Goal: Information Seeking & Learning: Learn about a topic

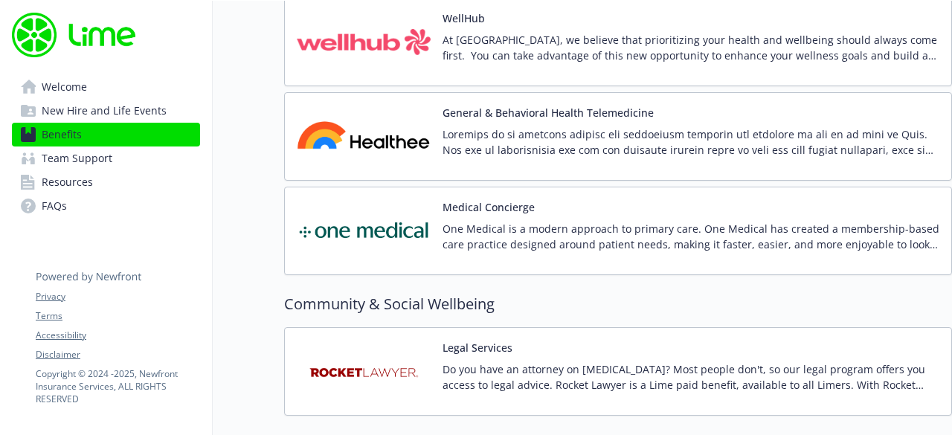
scroll to position [3448, 11]
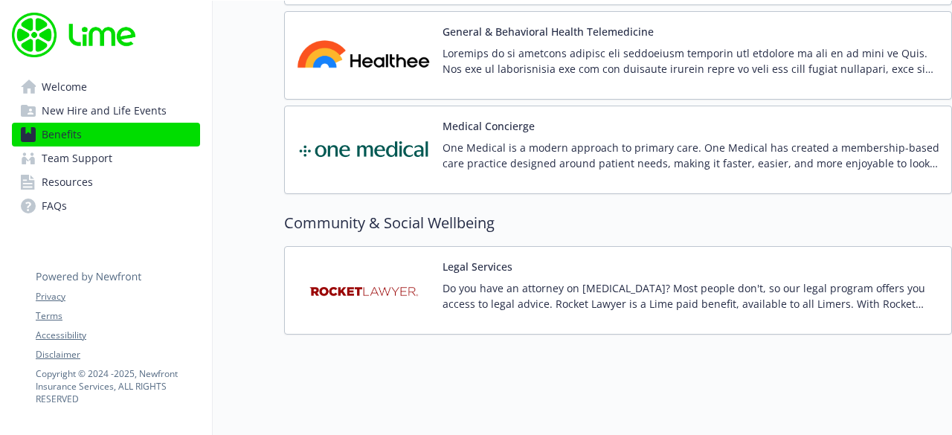
click at [671, 289] on p "Do you have an attorney on [MEDICAL_DATA]? Most people don't, so our legal prog…" at bounding box center [690, 295] width 497 height 31
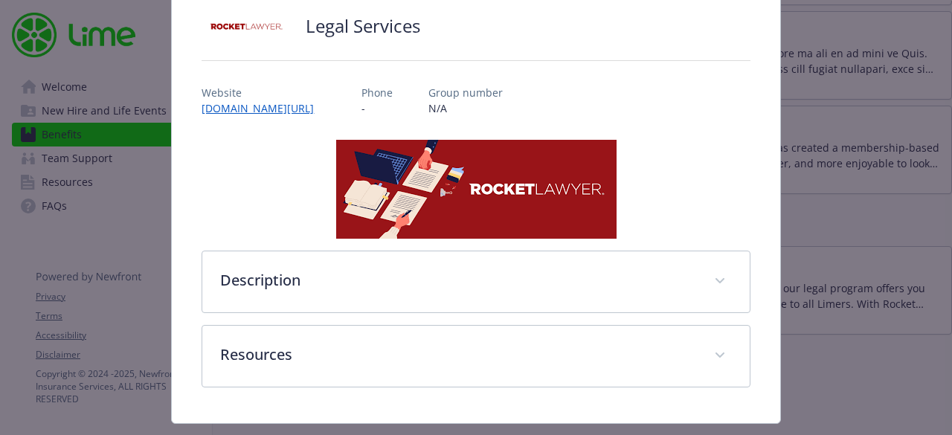
scroll to position [126, 0]
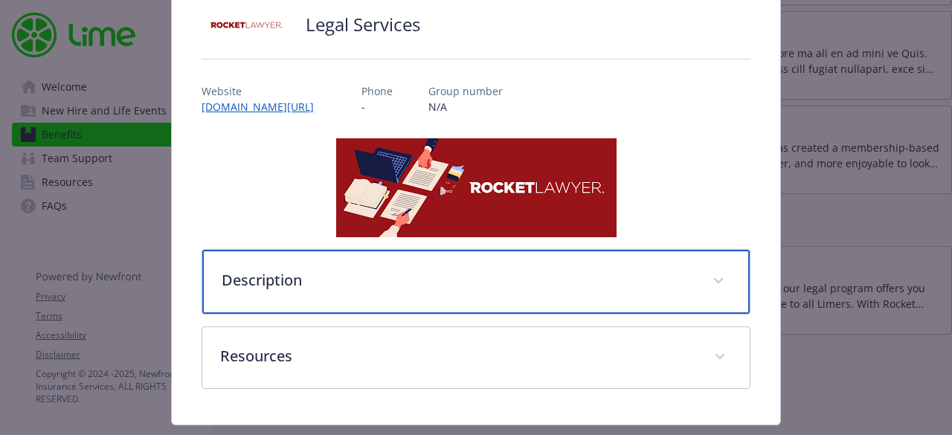
click at [720, 284] on div "Description" at bounding box center [475, 282] width 546 height 64
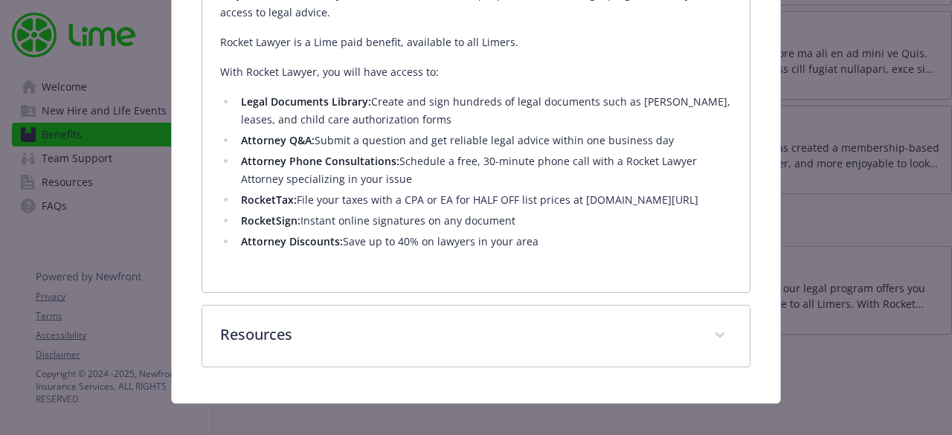
scroll to position [467, 0]
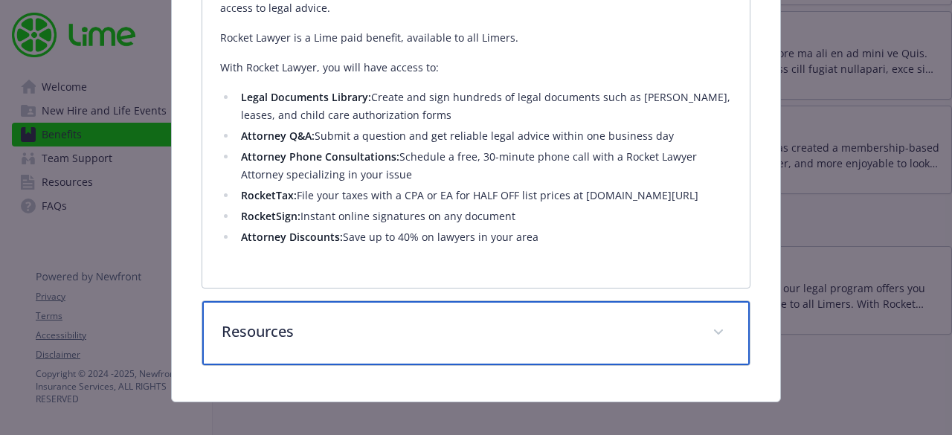
click at [706, 329] on span "details for plan Community & Social Wellbeing - Legal Services - Legal Services" at bounding box center [718, 332] width 24 height 24
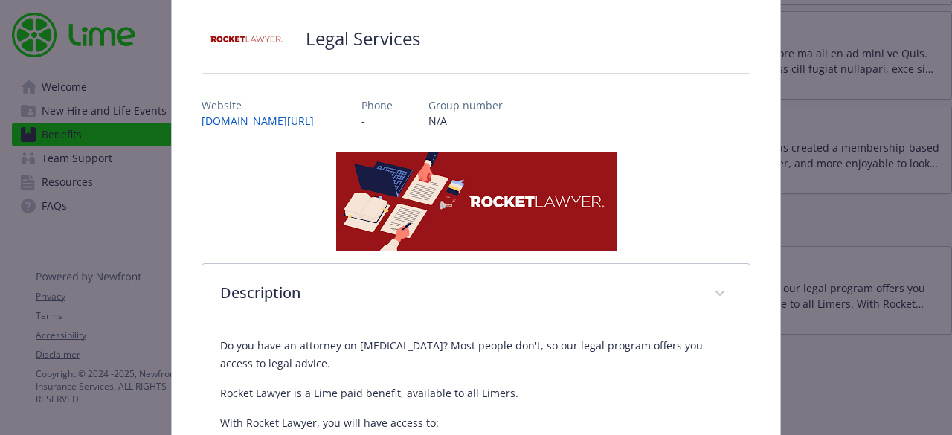
scroll to position [98, 0]
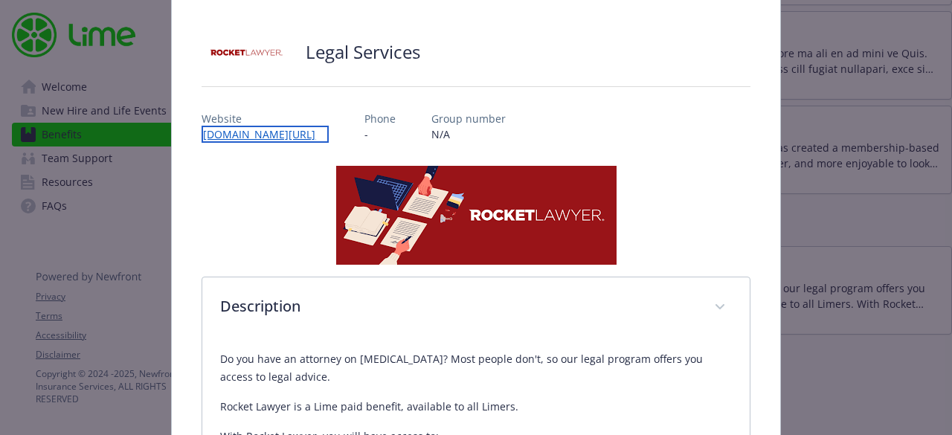
click at [274, 131] on link "[DOMAIN_NAME][URL]" at bounding box center [264, 134] width 127 height 17
click at [263, 123] on p "Website" at bounding box center [263, 119] width 124 height 16
click at [265, 138] on link "[DOMAIN_NAME][URL]" at bounding box center [264, 134] width 127 height 17
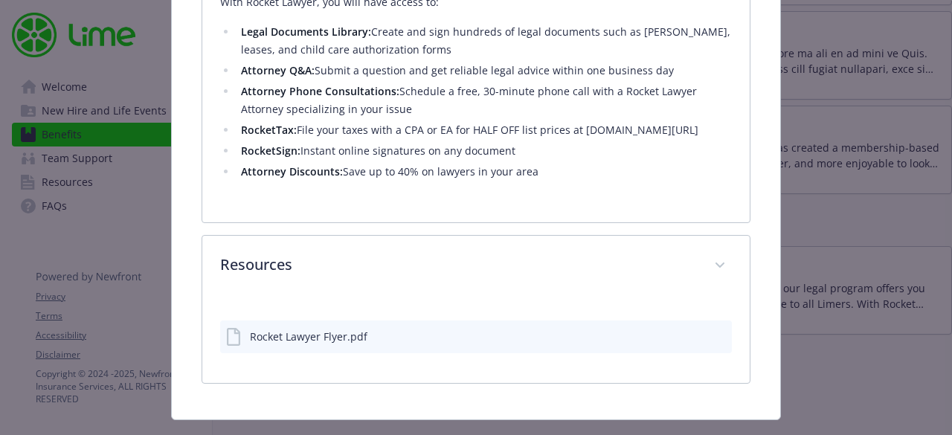
scroll to position [552, 0]
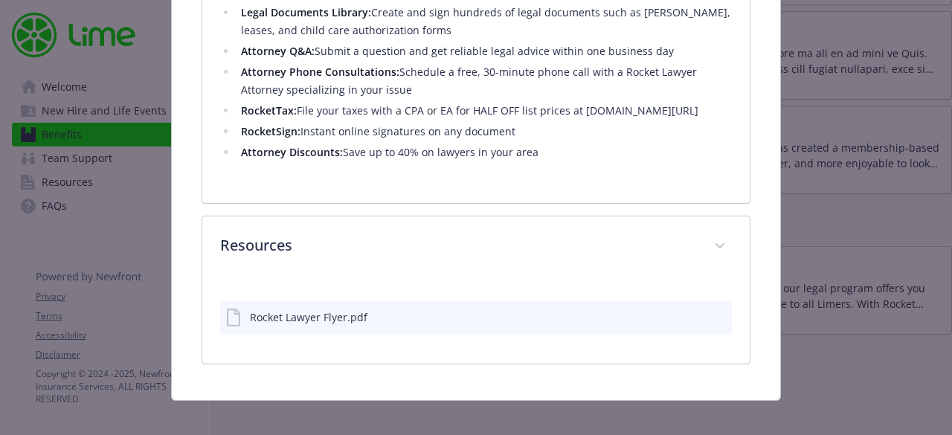
click at [290, 319] on div "Rocket Lawyer Flyer.pdf" at bounding box center [308, 317] width 117 height 16
click at [687, 312] on icon "download file" at bounding box center [693, 316] width 12 height 12
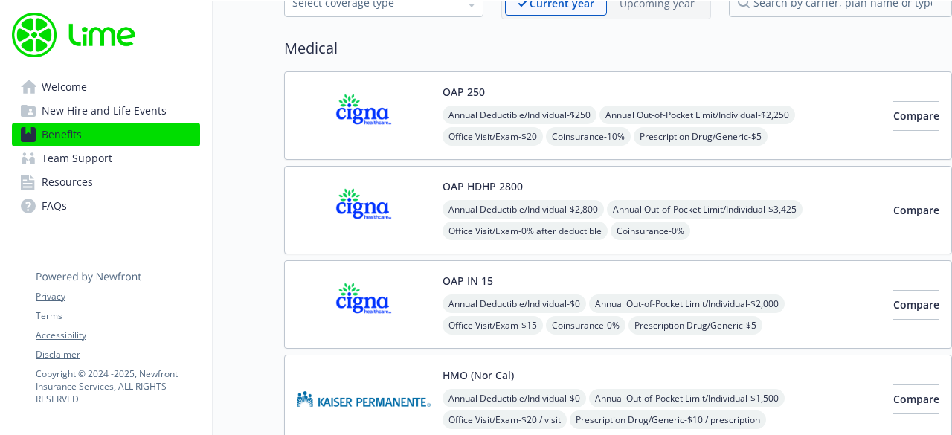
scroll to position [0, 11]
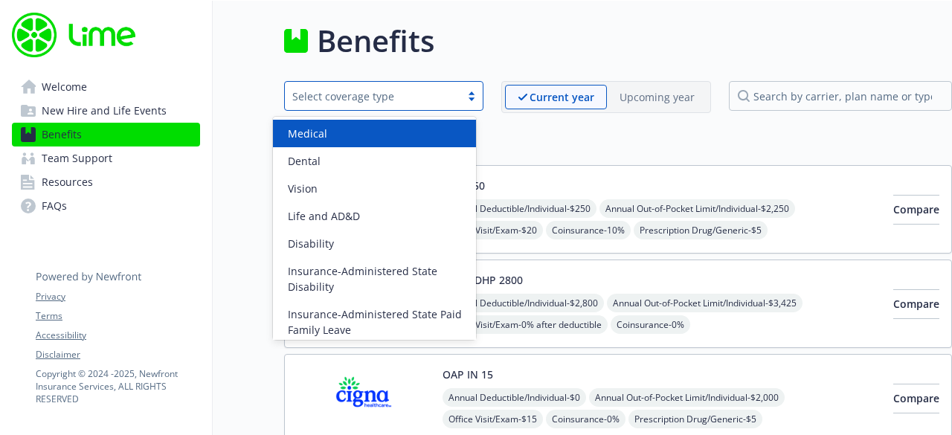
click at [309, 100] on div "Select coverage type" at bounding box center [372, 96] width 161 height 16
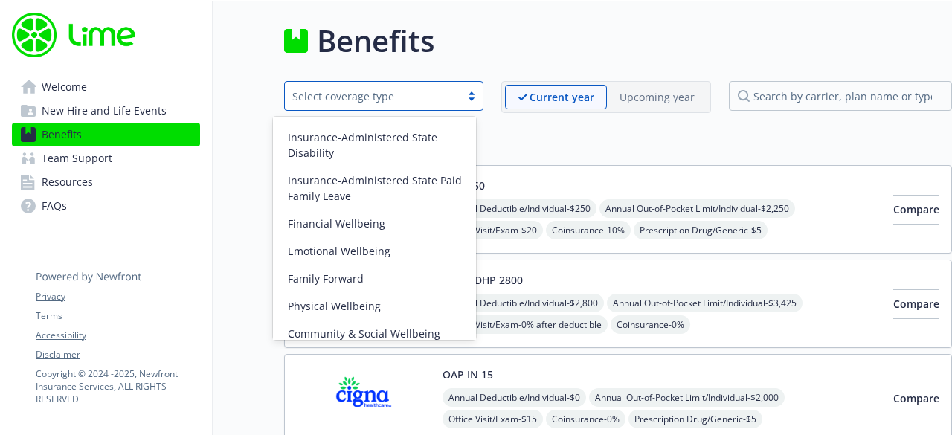
scroll to position [144, 0]
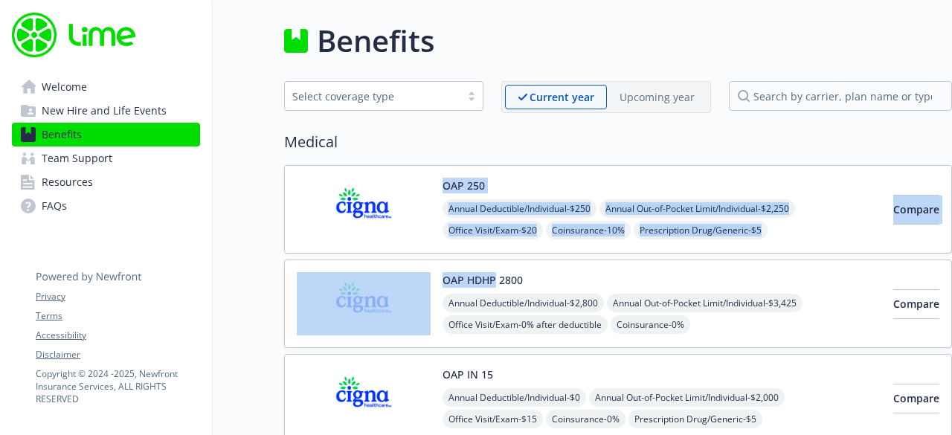
drag, startPoint x: 485, startPoint y: 265, endPoint x: 304, endPoint y: 203, distance: 190.9
click at [48, 182] on span "Resources" at bounding box center [67, 182] width 51 height 24
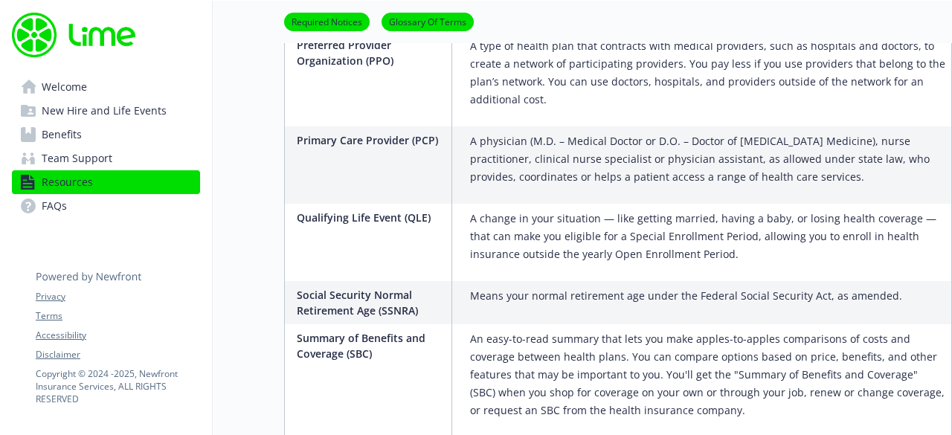
scroll to position [3063, 11]
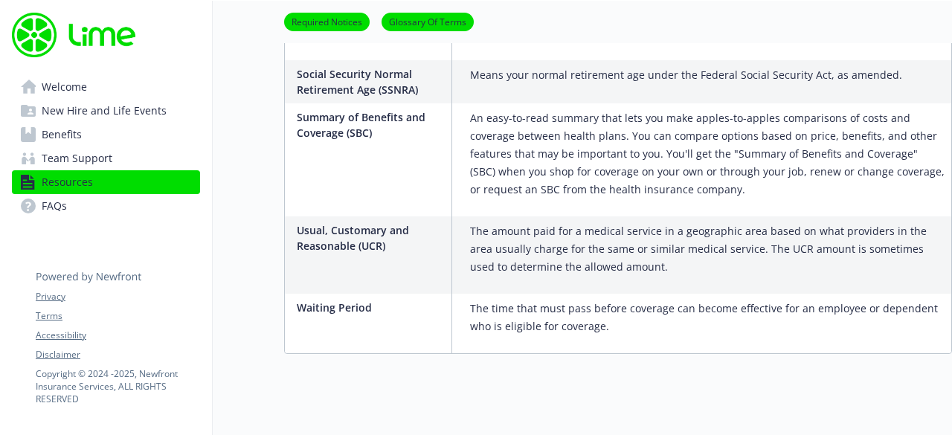
click at [153, 154] on link "Team Support" at bounding box center [106, 158] width 188 height 24
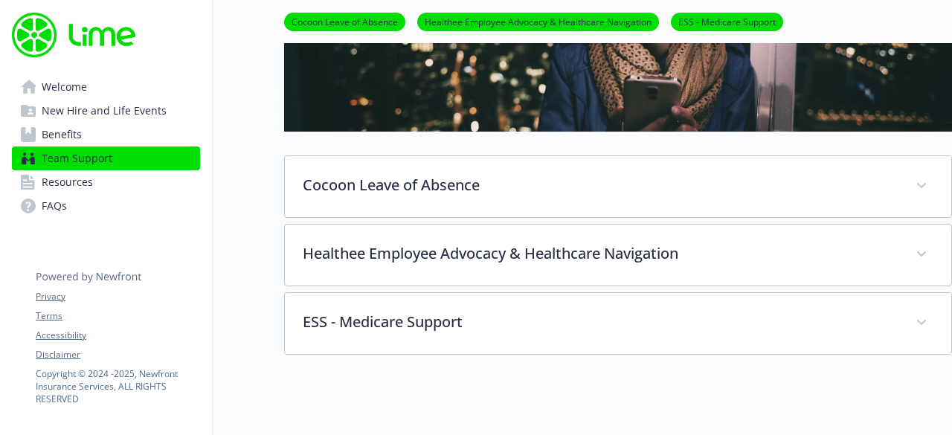
scroll to position [436, 11]
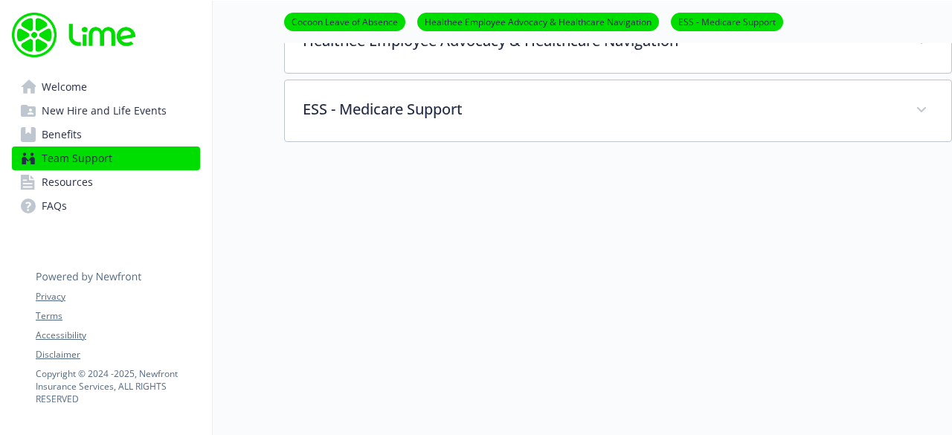
click at [120, 137] on link "Benefits" at bounding box center [106, 135] width 188 height 24
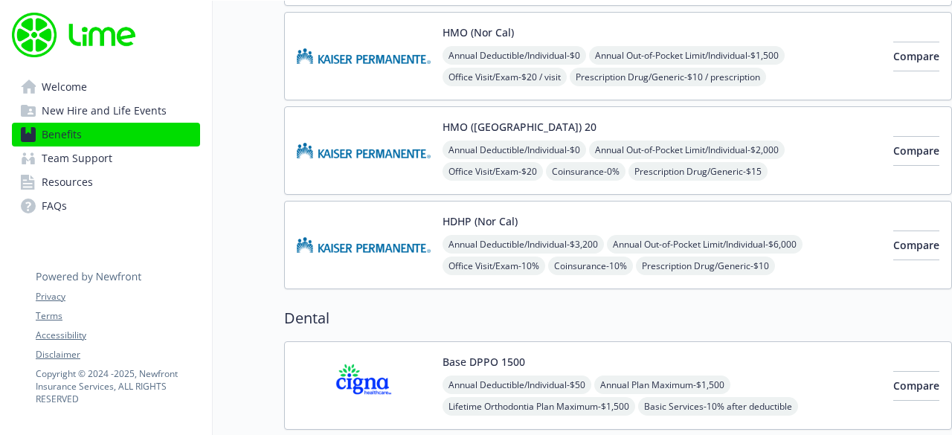
click at [118, 114] on span "New Hire and Life Events" at bounding box center [104, 111] width 125 height 24
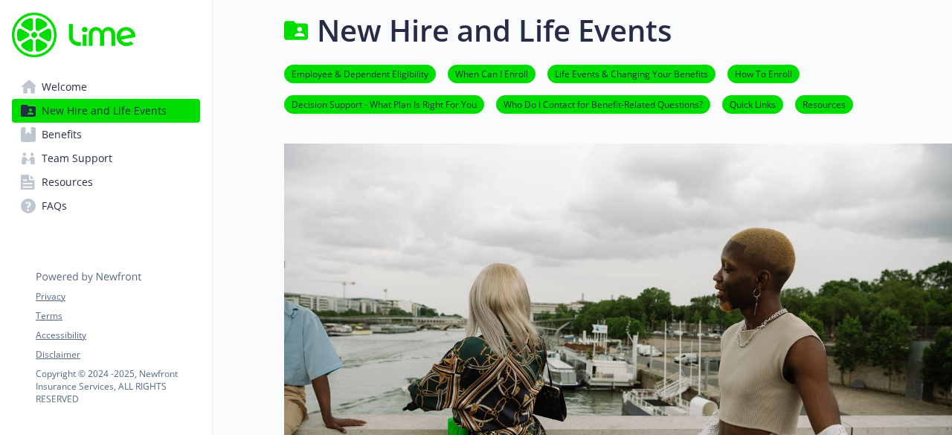
scroll to position [0, 11]
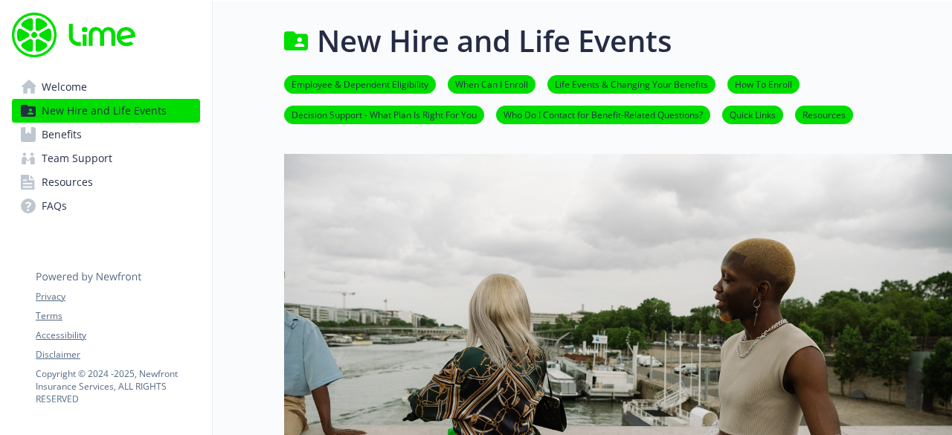
click at [57, 140] on span "Benefits" at bounding box center [62, 135] width 40 height 24
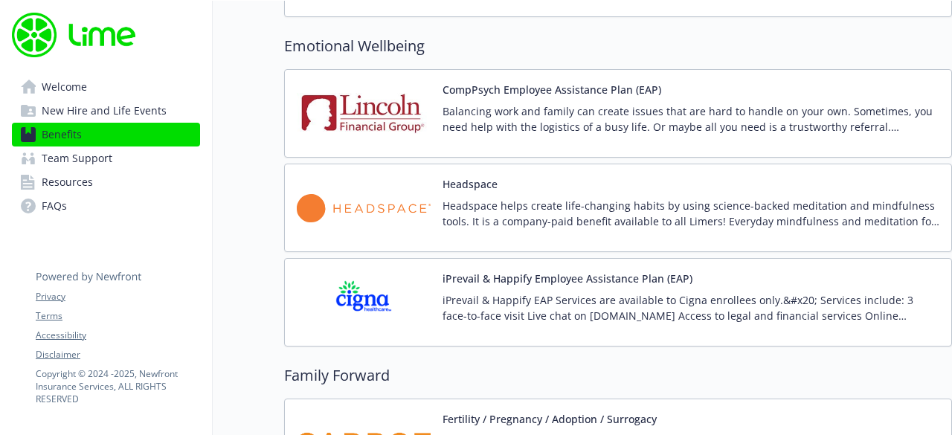
scroll to position [2831, 11]
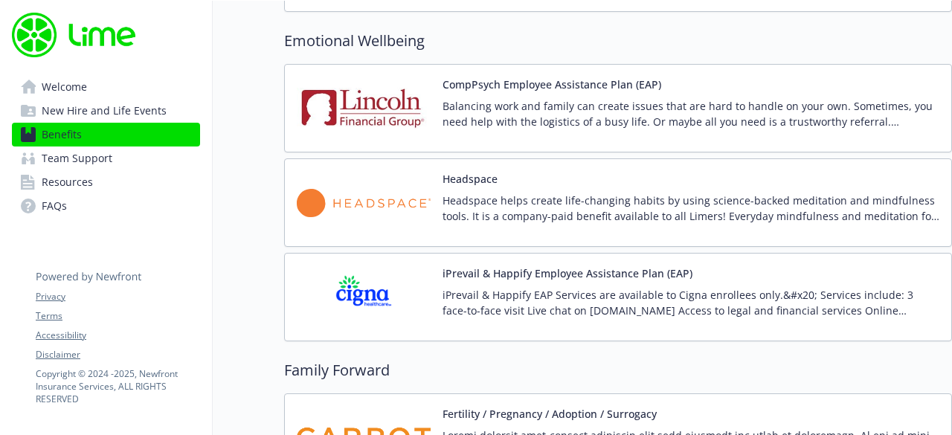
click at [610, 265] on button "iPrevail & Happify Employee Assistance Plan (EAP)" at bounding box center [567, 273] width 250 height 16
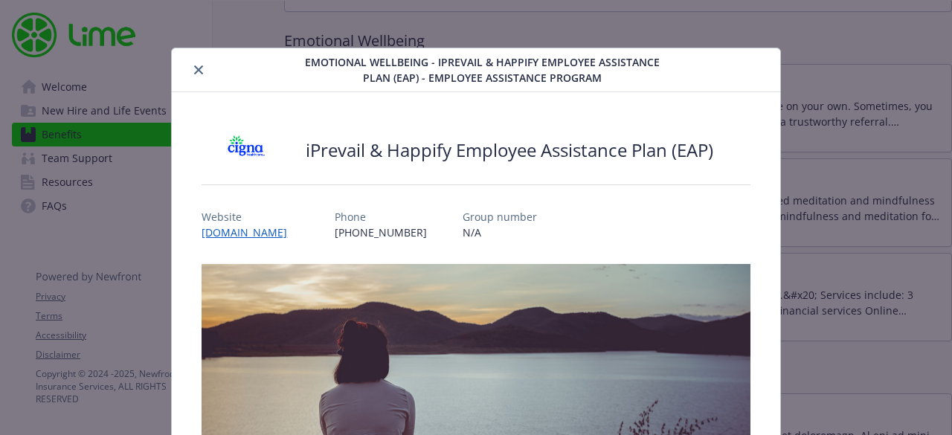
scroll to position [45, 0]
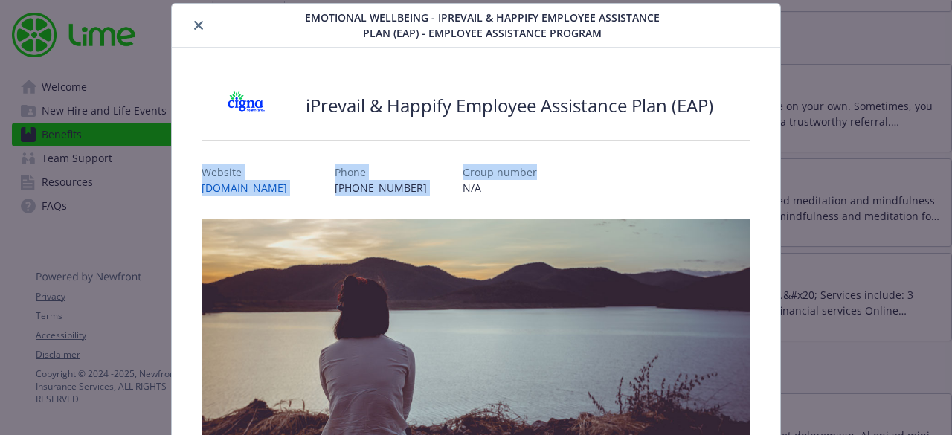
drag, startPoint x: 938, startPoint y: 121, endPoint x: 946, endPoint y: 163, distance: 42.3
click at [946, 163] on div "Emotional Wellbeing - iPrevail & Happify Employee Assistance Plan (EAP) - Emplo…" at bounding box center [476, 217] width 952 height 435
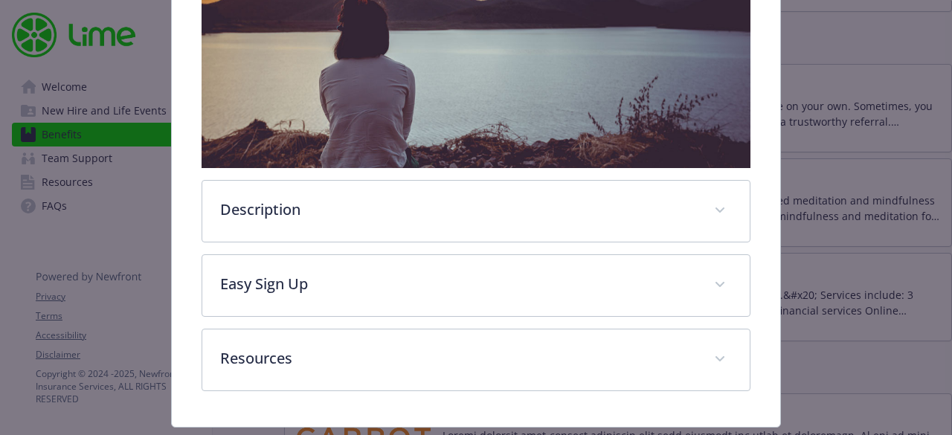
scroll to position [326, 0]
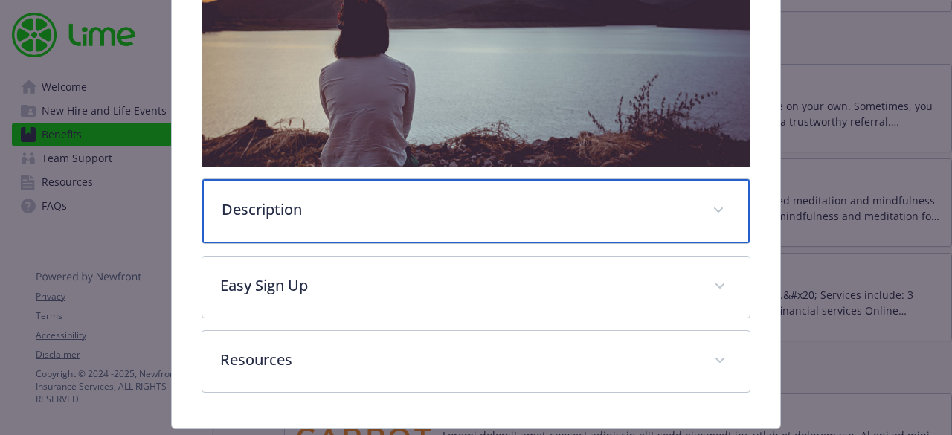
click at [706, 200] on span "details for plan Emotional Wellbeing - iPrevail & Happify Employee Assistance P…" at bounding box center [718, 211] width 24 height 24
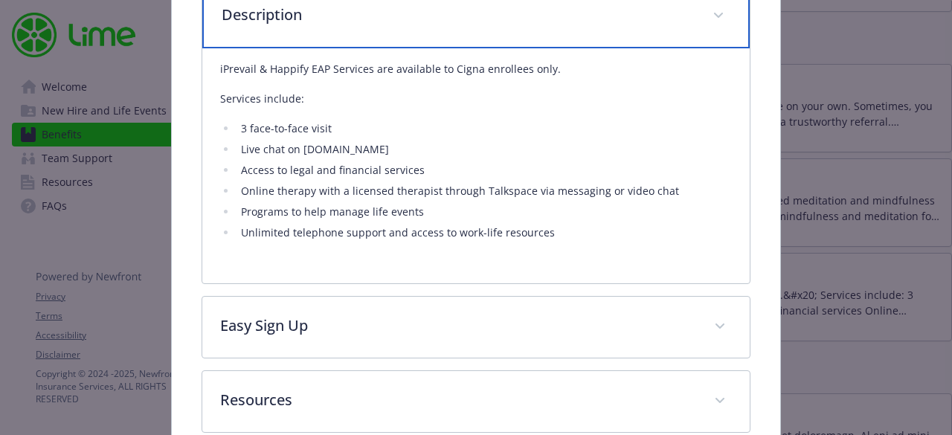
scroll to position [596, 0]
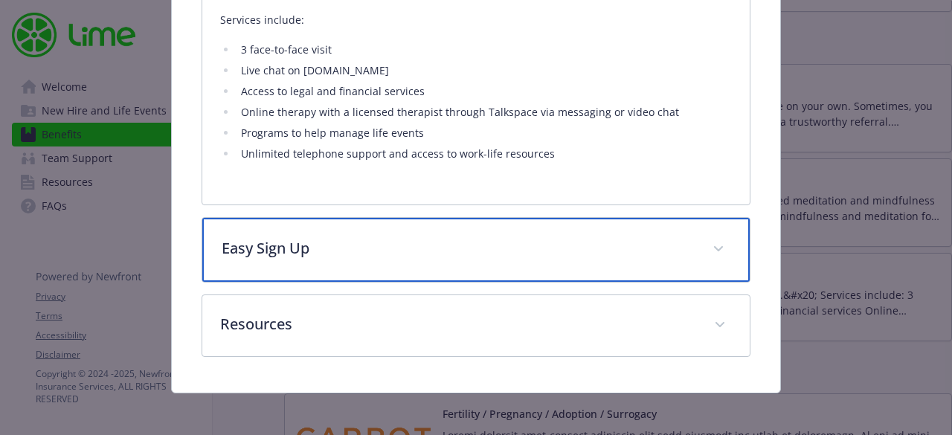
click at [717, 249] on span "details for plan Emotional Wellbeing - iPrevail & Happify Employee Assistance P…" at bounding box center [718, 249] width 24 height 24
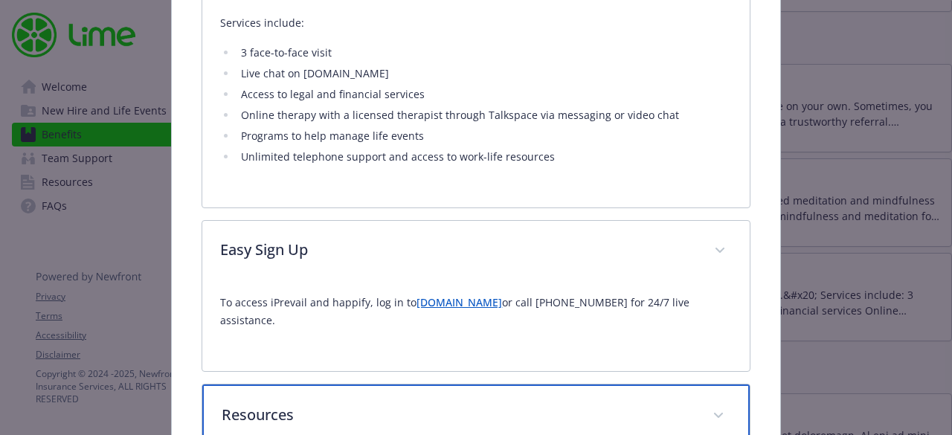
click at [714, 413] on icon "details for plan Emotional Wellbeing - iPrevail & Happify Employee Assistance P…" at bounding box center [718, 416] width 9 height 6
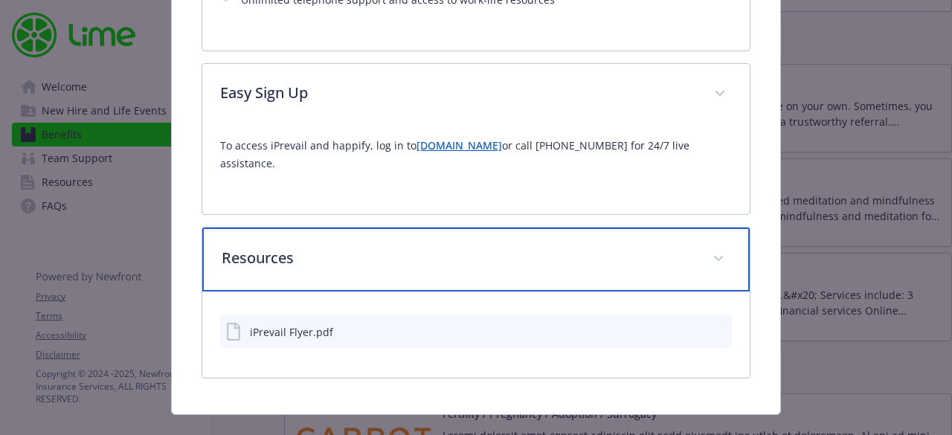
scroll to position [754, 0]
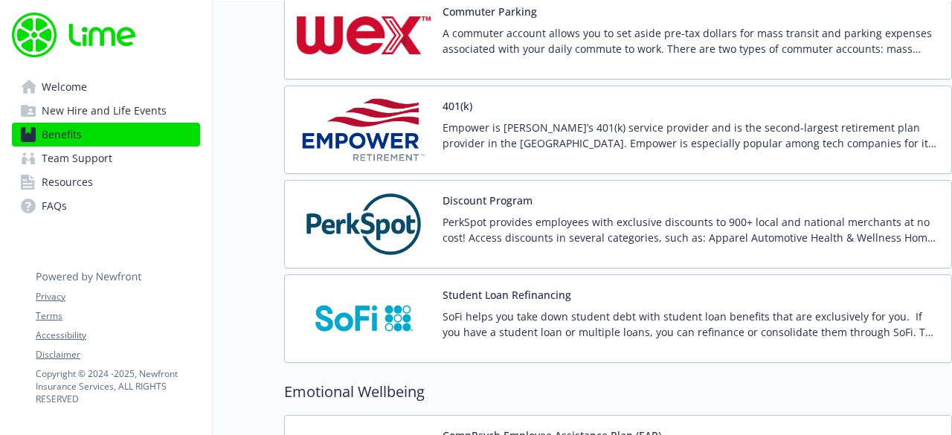
scroll to position [2474, 11]
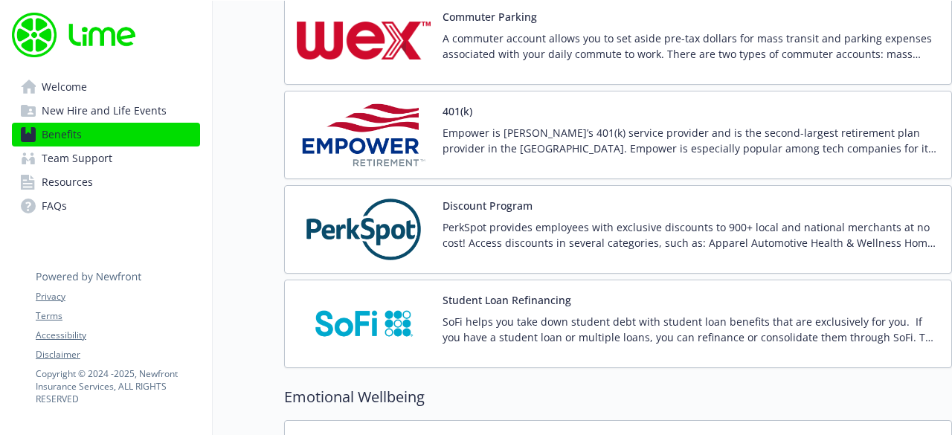
click at [757, 314] on p "SoFi helps you take down student debt with student loan benefits that are exclu…" at bounding box center [690, 329] width 497 height 31
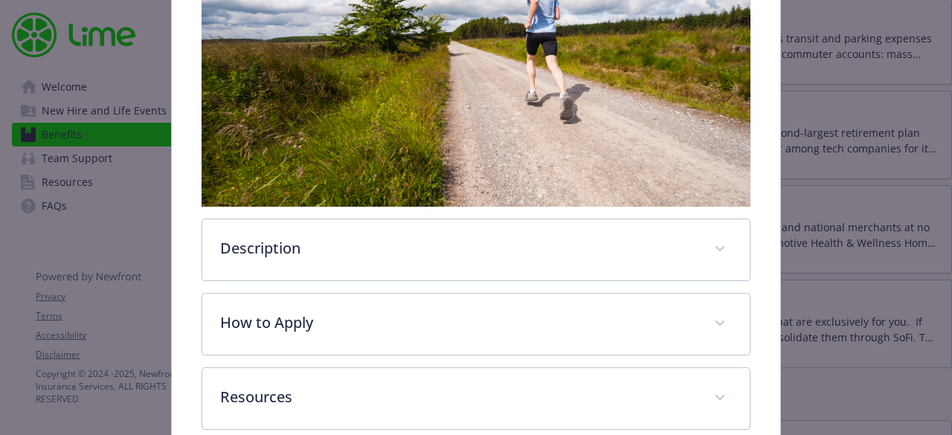
scroll to position [430, 0]
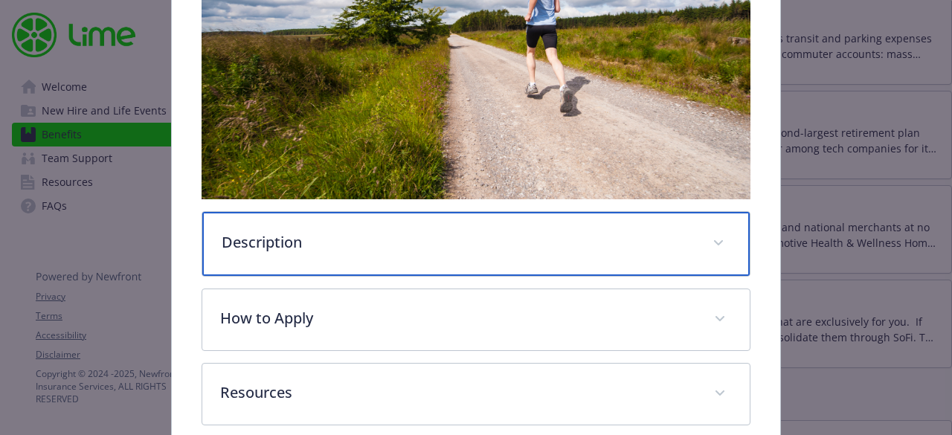
click at [687, 229] on div "Description" at bounding box center [475, 244] width 546 height 64
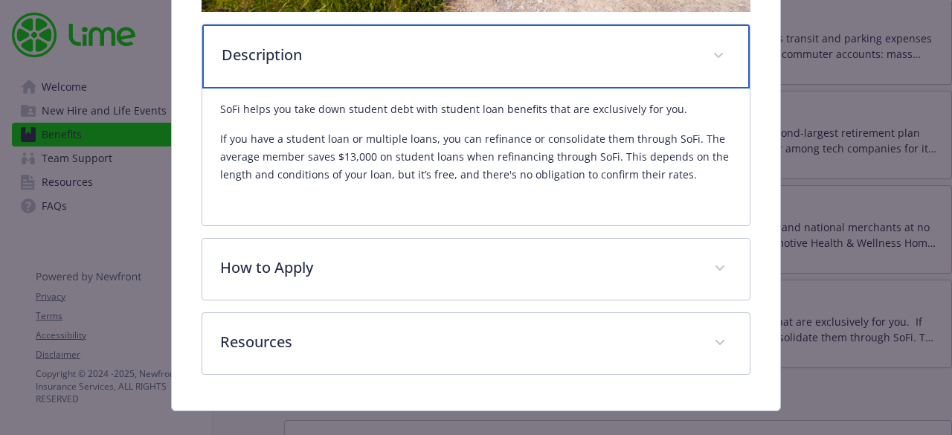
scroll to position [633, 0]
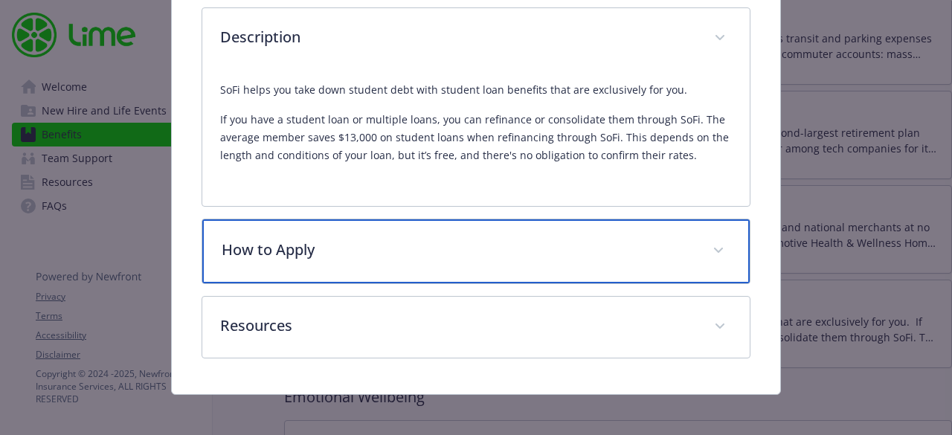
click at [717, 251] on span "details for plan Financial Wellbeing - Student Loan Refinancing - Financial Wel…" at bounding box center [718, 251] width 24 height 24
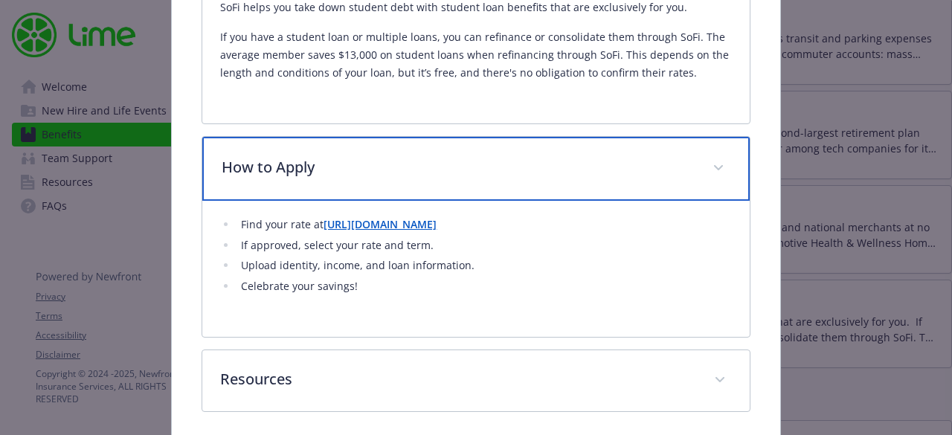
scroll to position [770, 0]
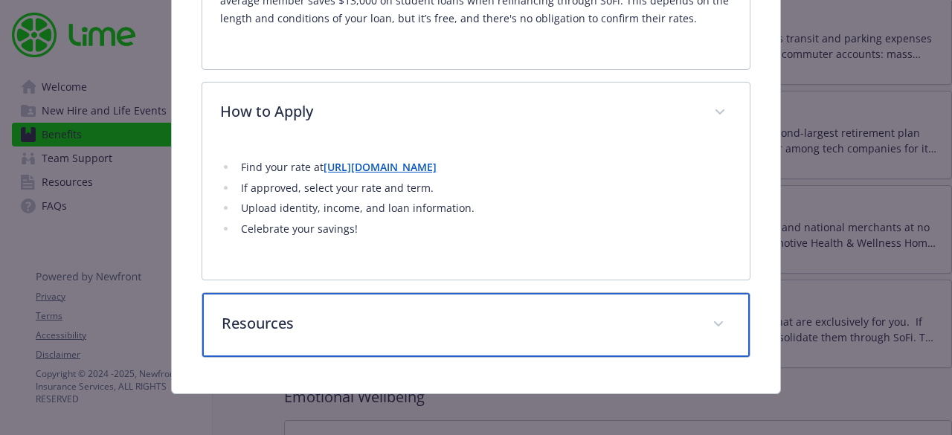
click at [681, 324] on p "Resources" at bounding box center [458, 323] width 472 height 22
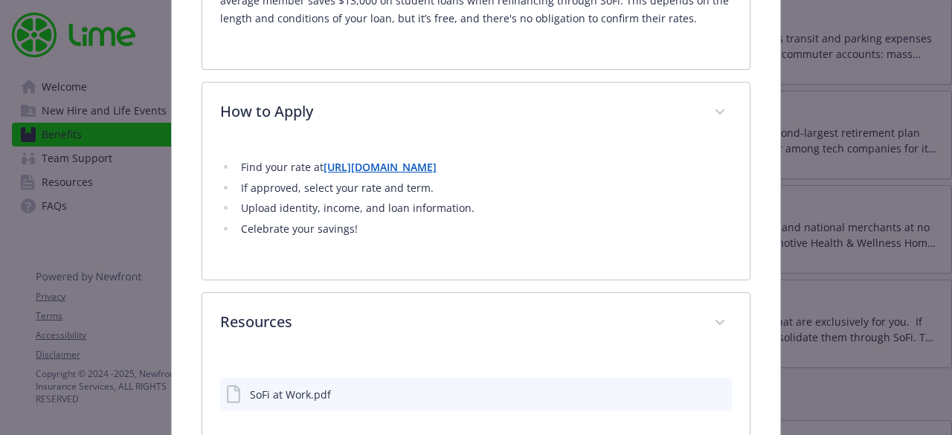
click at [687, 387] on icon "download file" at bounding box center [693, 393] width 12 height 12
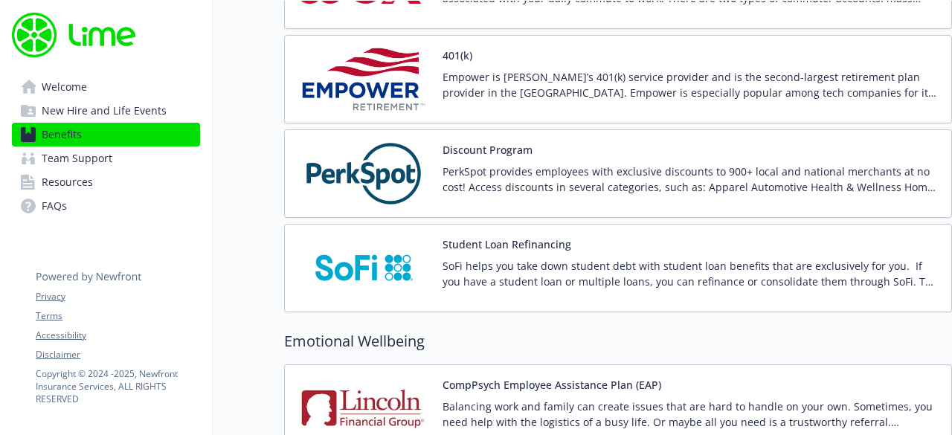
scroll to position [2405, 11]
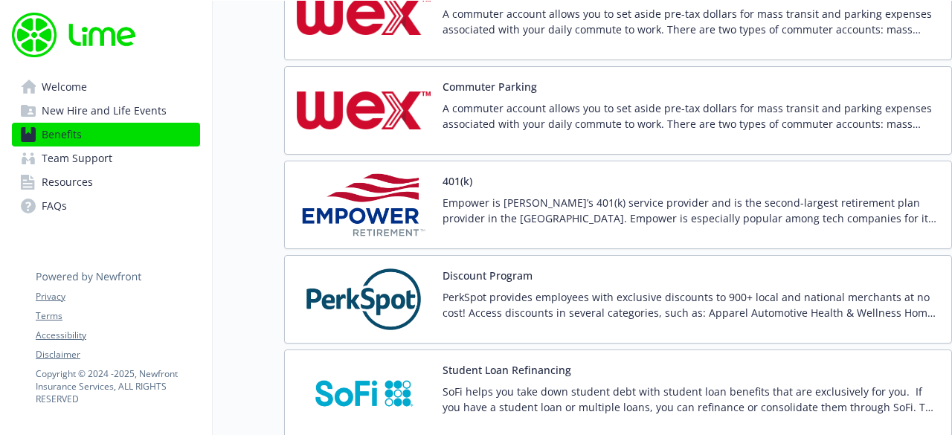
click at [773, 289] on p "PerkSpot provides employees with exclusive discounts to 900+ local and national…" at bounding box center [690, 304] width 497 height 31
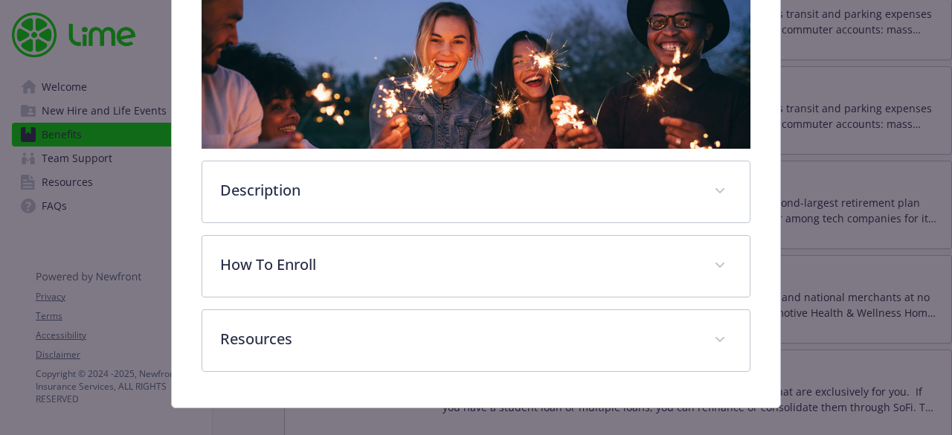
scroll to position [262, 0]
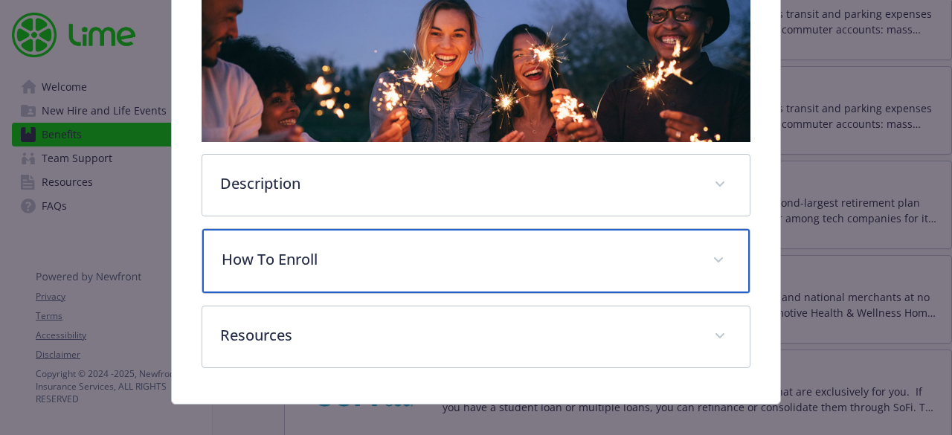
click at [672, 248] on p "How To Enroll" at bounding box center [458, 259] width 472 height 22
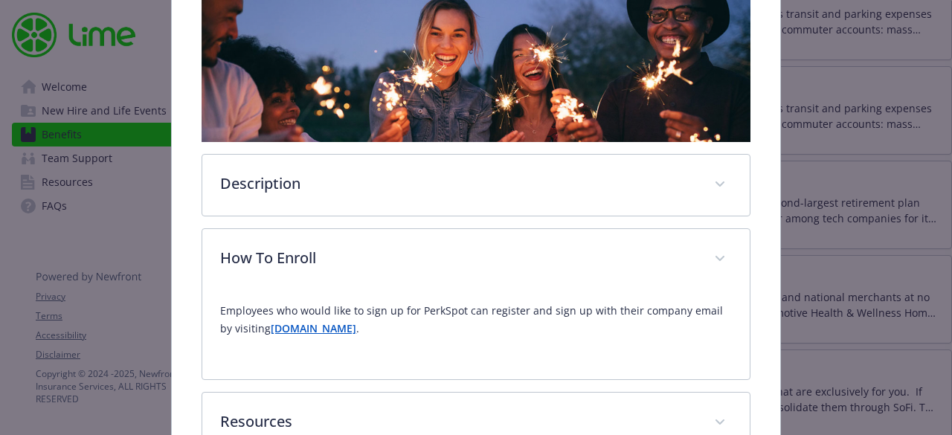
click at [348, 322] on strong "[DOMAIN_NAME]" at bounding box center [314, 328] width 86 height 14
